Goal: Browse casually

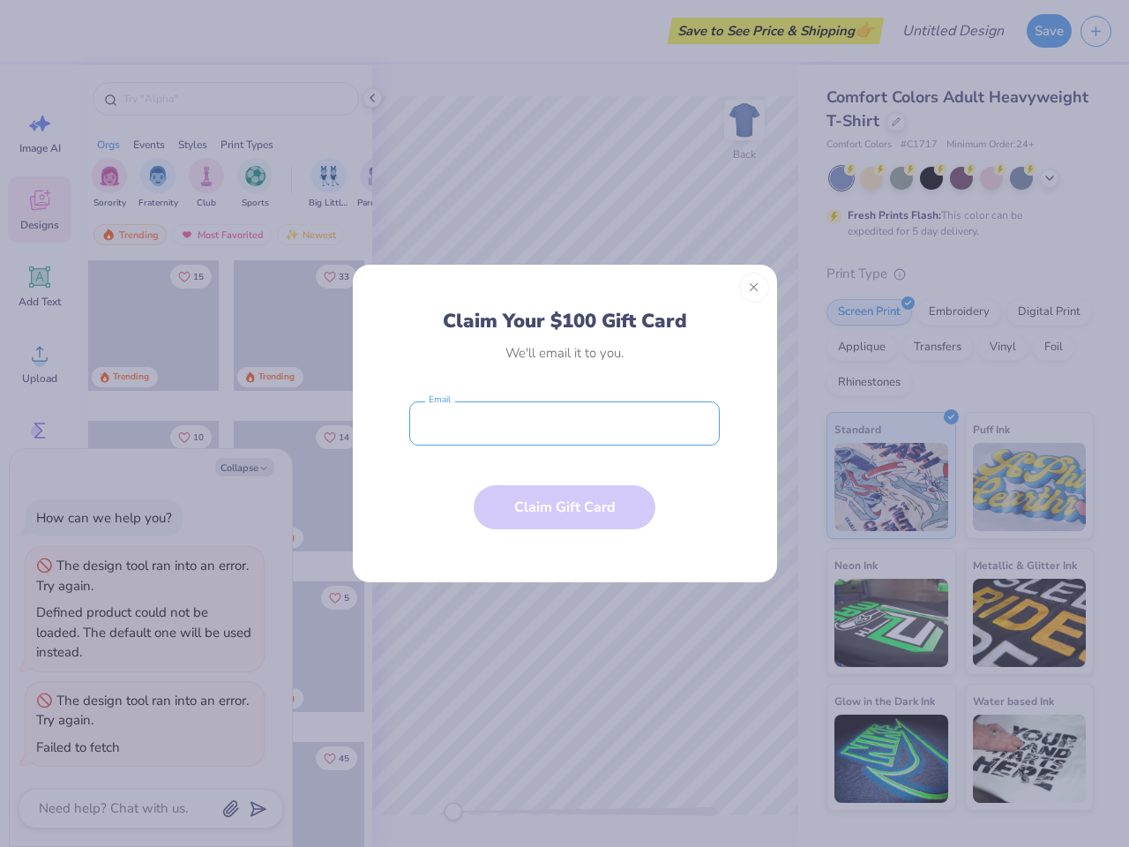
type textarea "x"
click at [564, 423] on input "email" at bounding box center [564, 423] width 310 height 44
click at [754, 287] on button "Close" at bounding box center [754, 287] width 30 height 30
